Goal: Find specific page/section: Find specific page/section

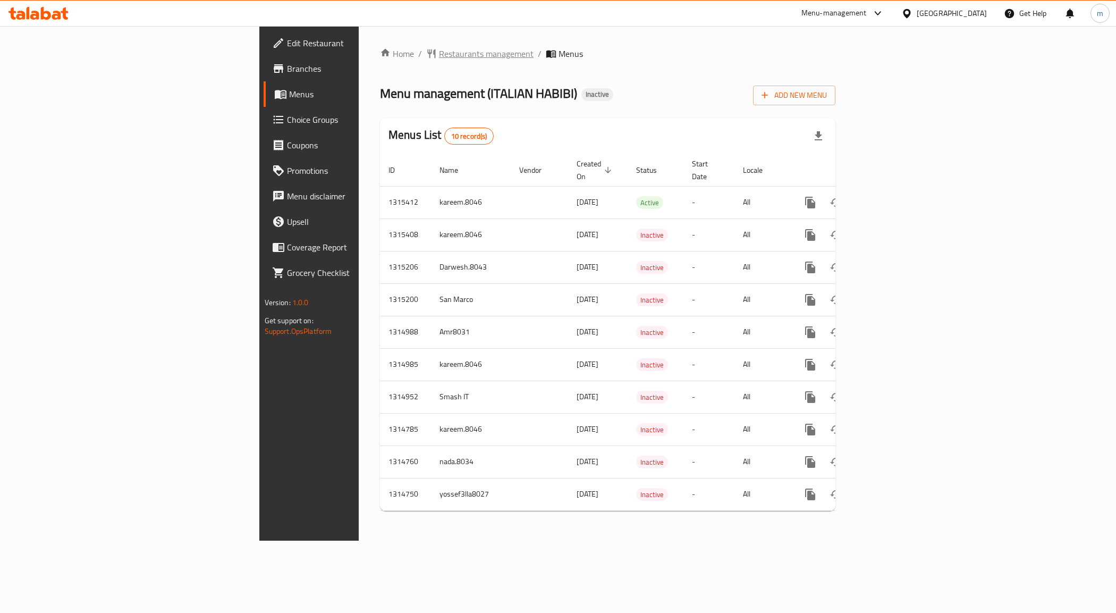
click at [439, 49] on span "Restaurants management" at bounding box center [486, 53] width 95 height 13
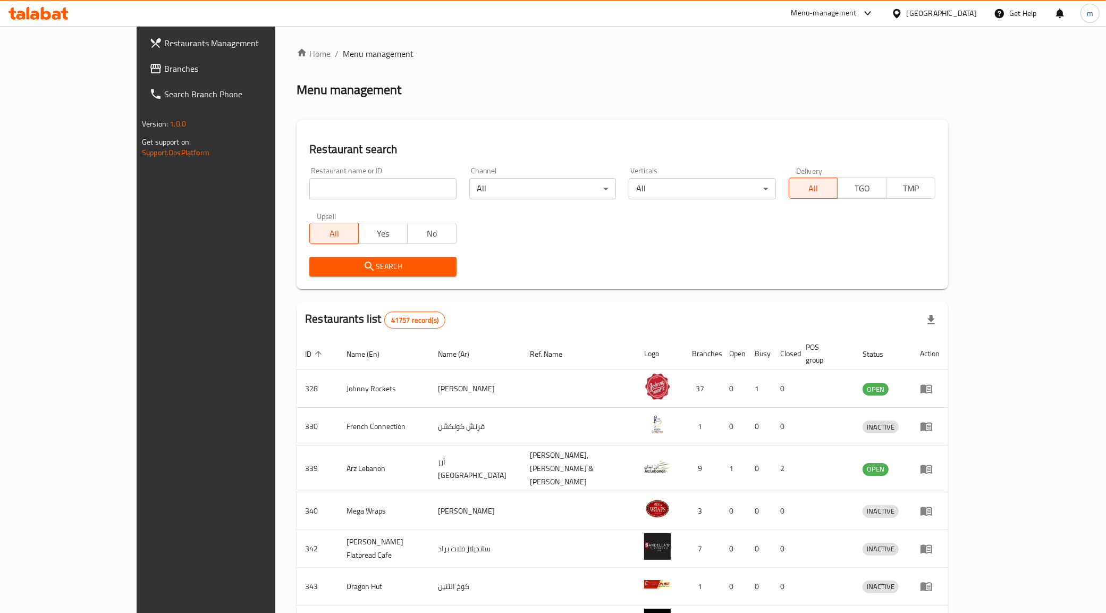
click at [336, 187] on input "search" at bounding box center [382, 188] width 147 height 21
paste input "27302"
type input "27302"
click button "Search" at bounding box center [382, 267] width 147 height 20
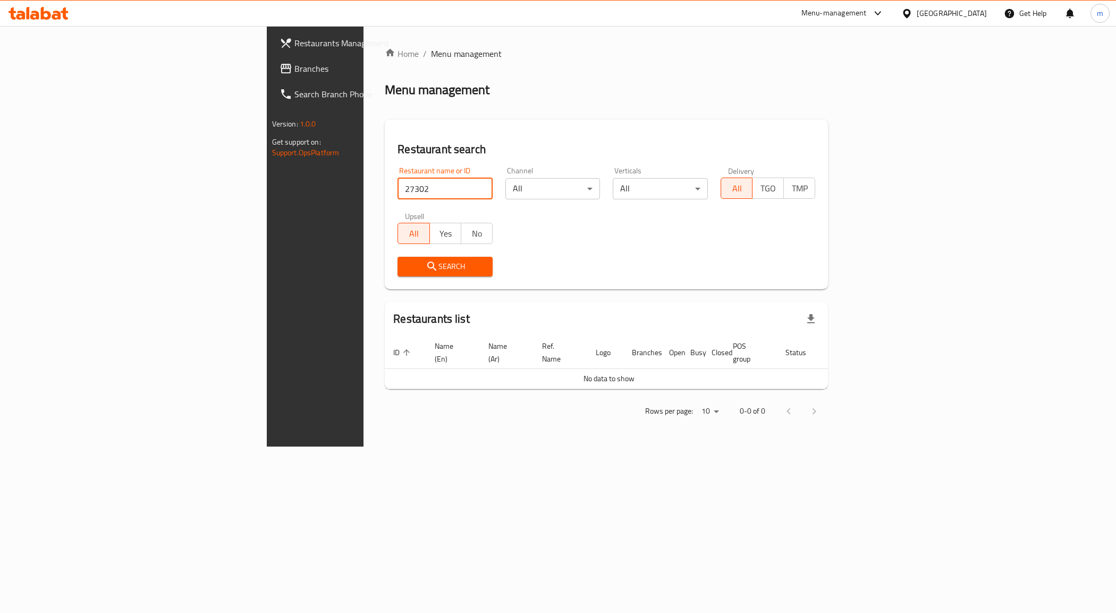
click at [294, 73] on span "Branches" at bounding box center [369, 68] width 150 height 13
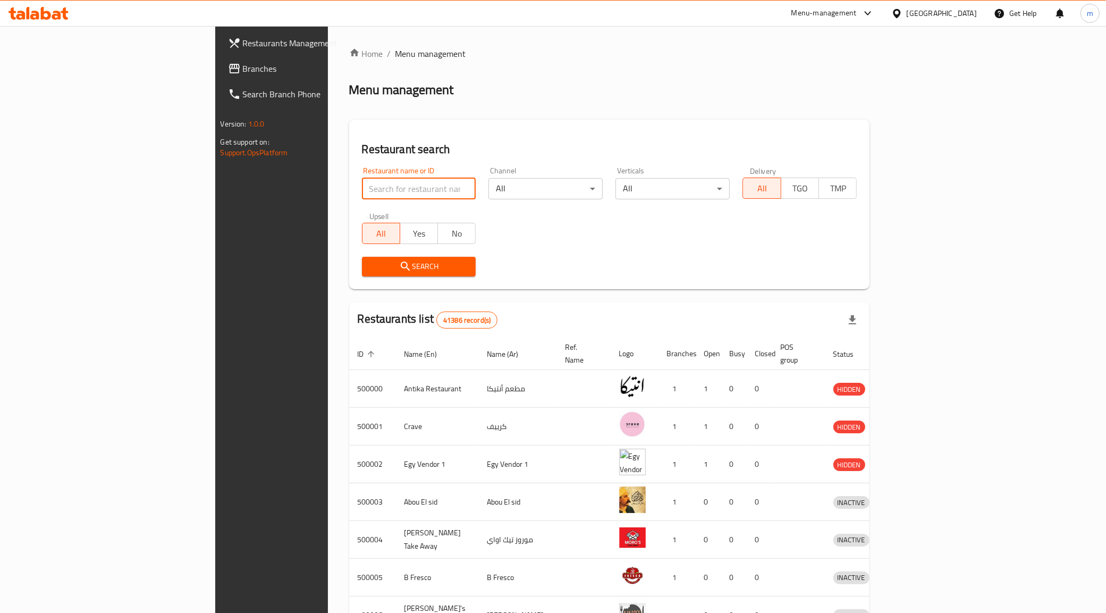
click at [362, 190] on input "search" at bounding box center [419, 188] width 114 height 21
paste input "27302"
type input "27302"
click at [399, 262] on icon "submit" at bounding box center [405, 266] width 13 height 13
